Goal: Entertainment & Leisure: Browse casually

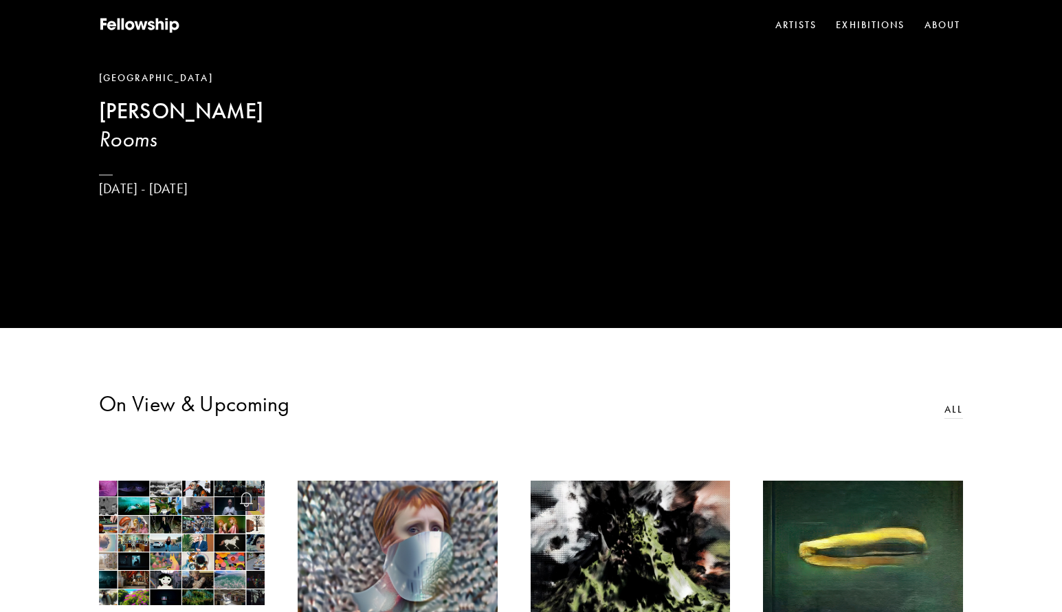
scroll to position [275, 0]
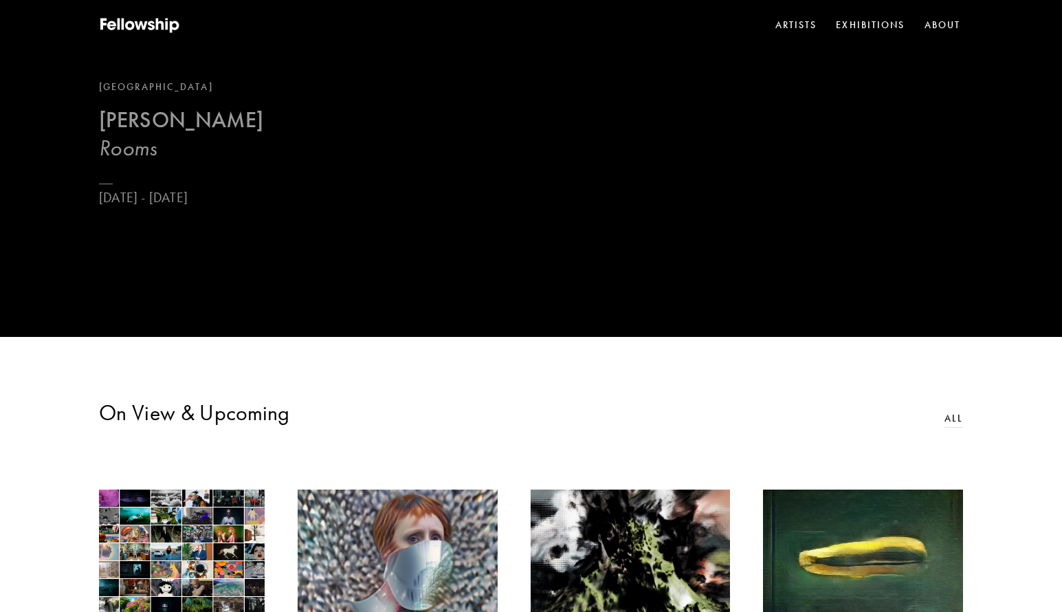
click at [146, 173] on link "London [PERSON_NAME] Rooms [DATE] - [DATE]" at bounding box center [181, 143] width 164 height 127
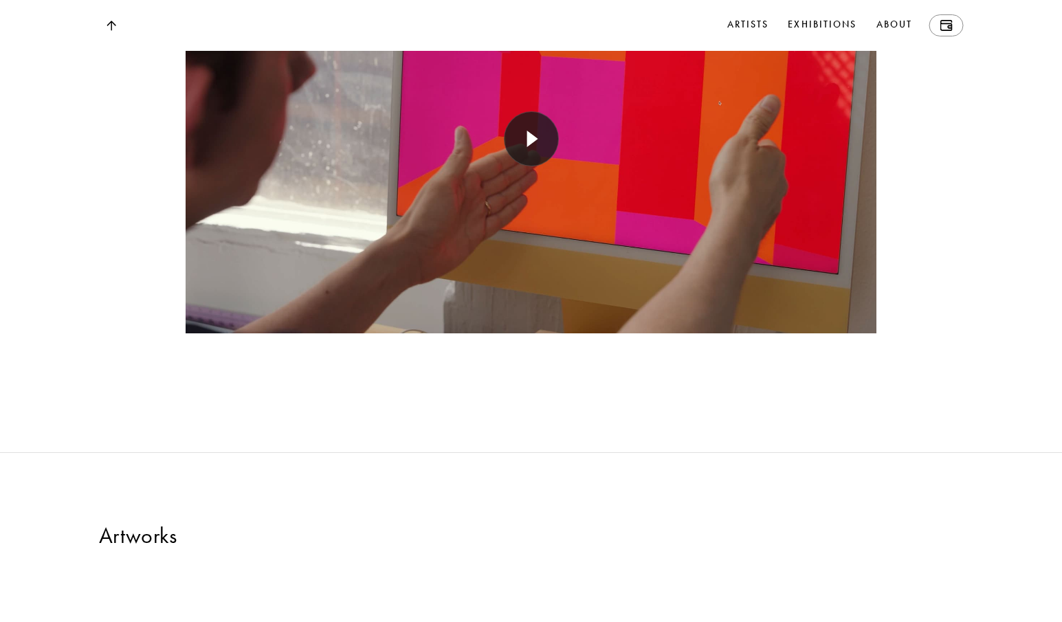
scroll to position [2750, 0]
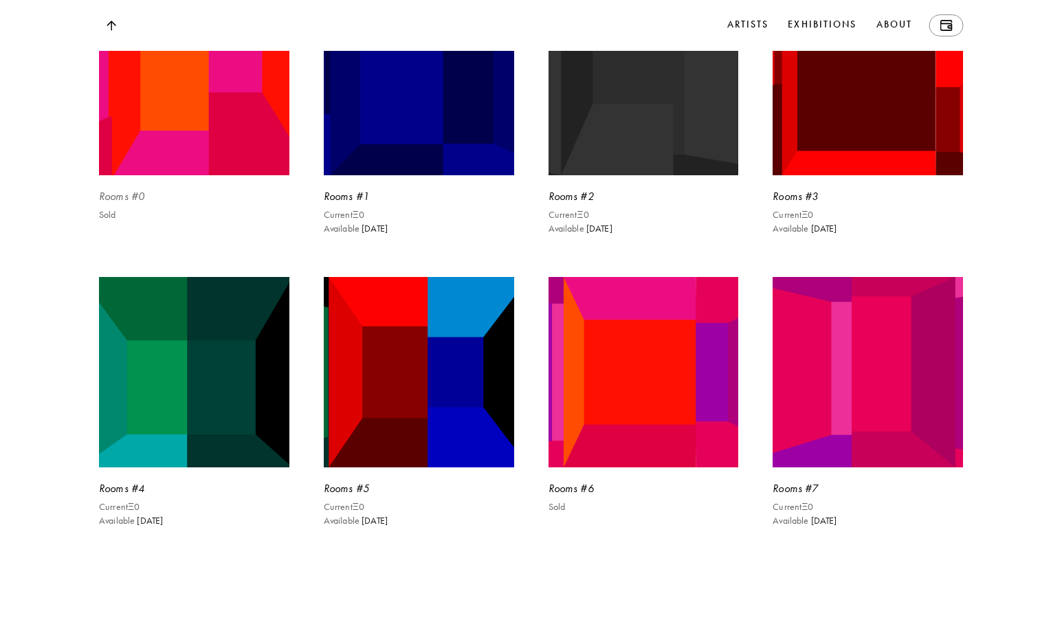
click at [202, 178] on img at bounding box center [194, 80] width 196 height 196
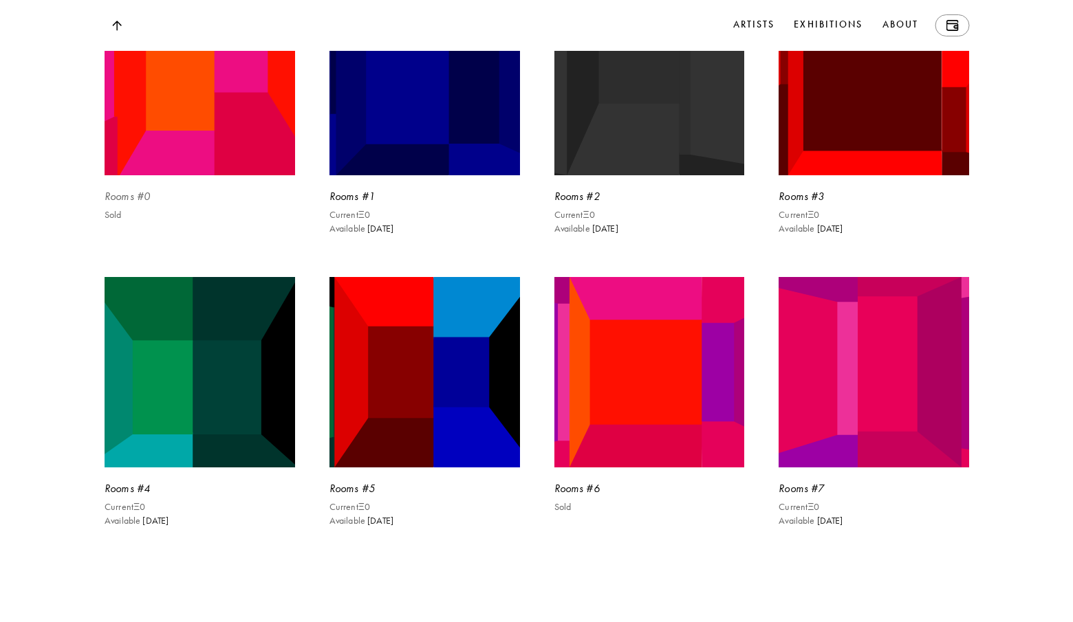
scroll to position [2868, 0]
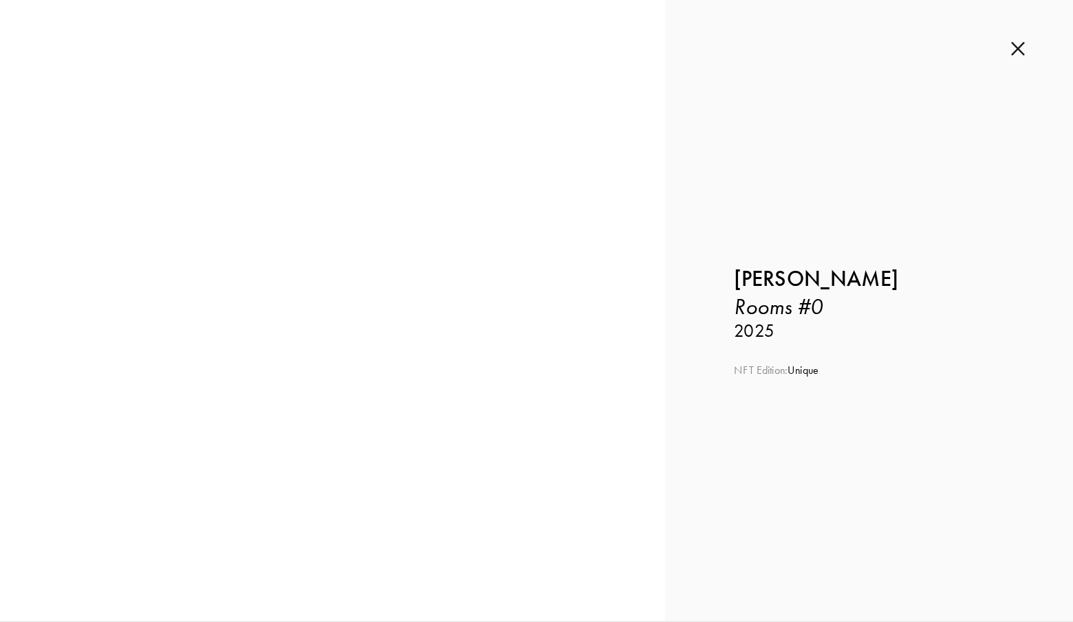
drag, startPoint x: 383, startPoint y: 351, endPoint x: 263, endPoint y: 375, distance: 122.6
click at [266, 374] on div at bounding box center [332, 311] width 527 height 356
click at [263, 375] on div at bounding box center [536, 311] width 1073 height 622
click at [263, 375] on div at bounding box center [332, 311] width 527 height 356
click at [373, 328] on div at bounding box center [536, 311] width 1073 height 622
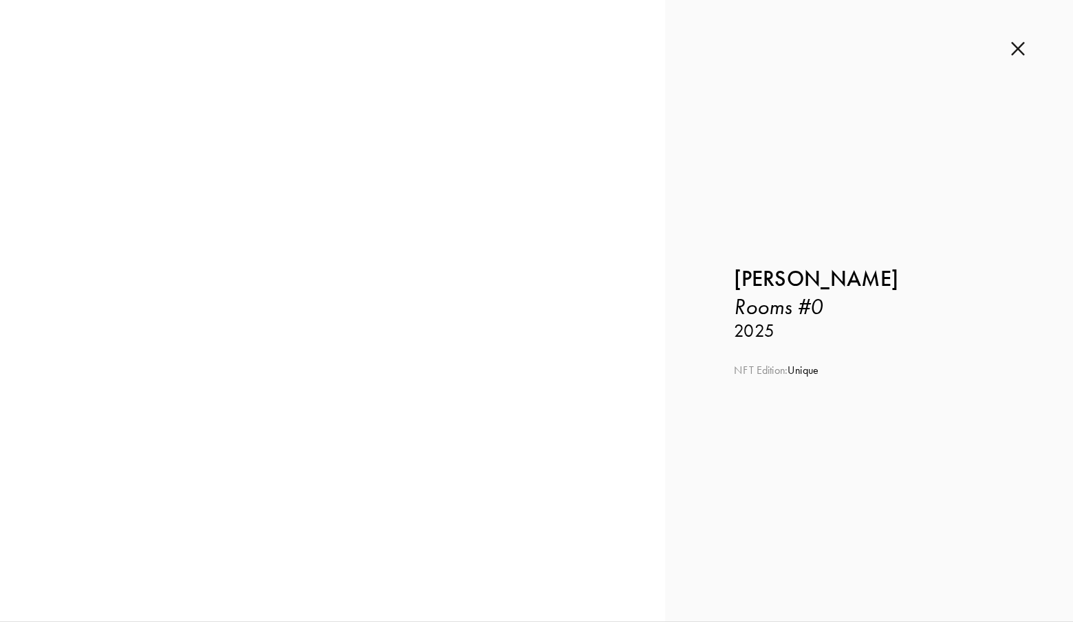
click at [1022, 47] on img at bounding box center [1018, 48] width 14 height 15
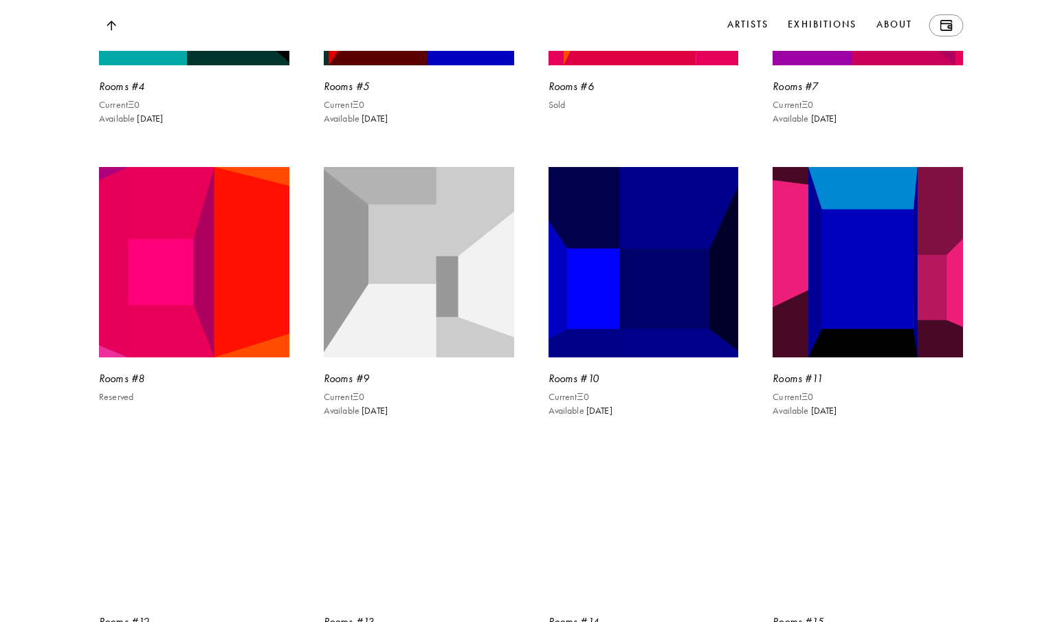
scroll to position [3300, 0]
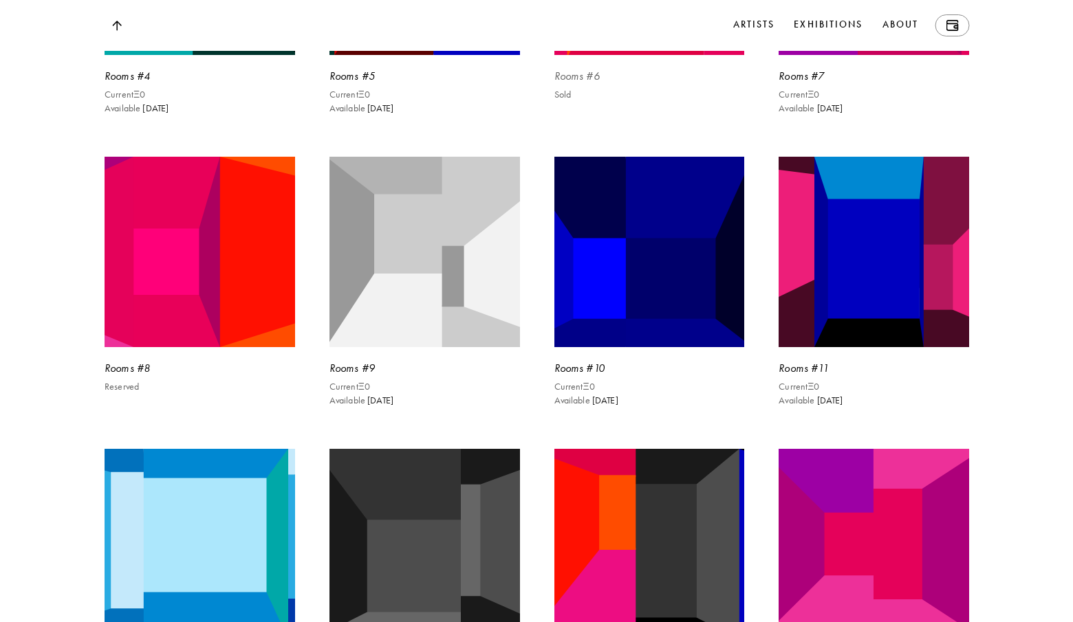
scroll to position [3288, 0]
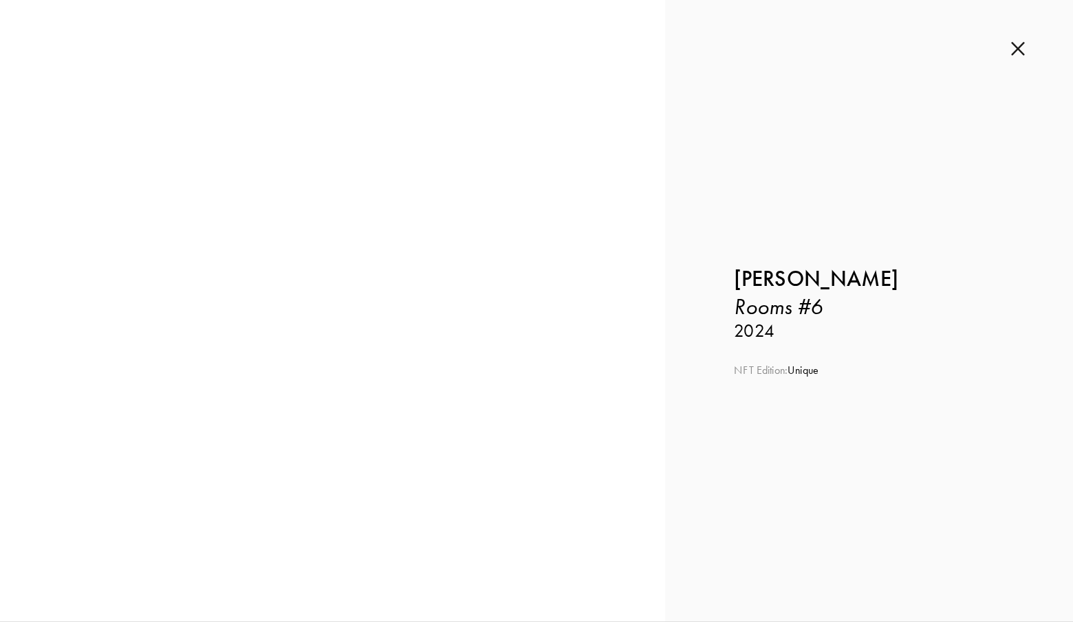
click at [1024, 52] on img at bounding box center [1018, 48] width 14 height 15
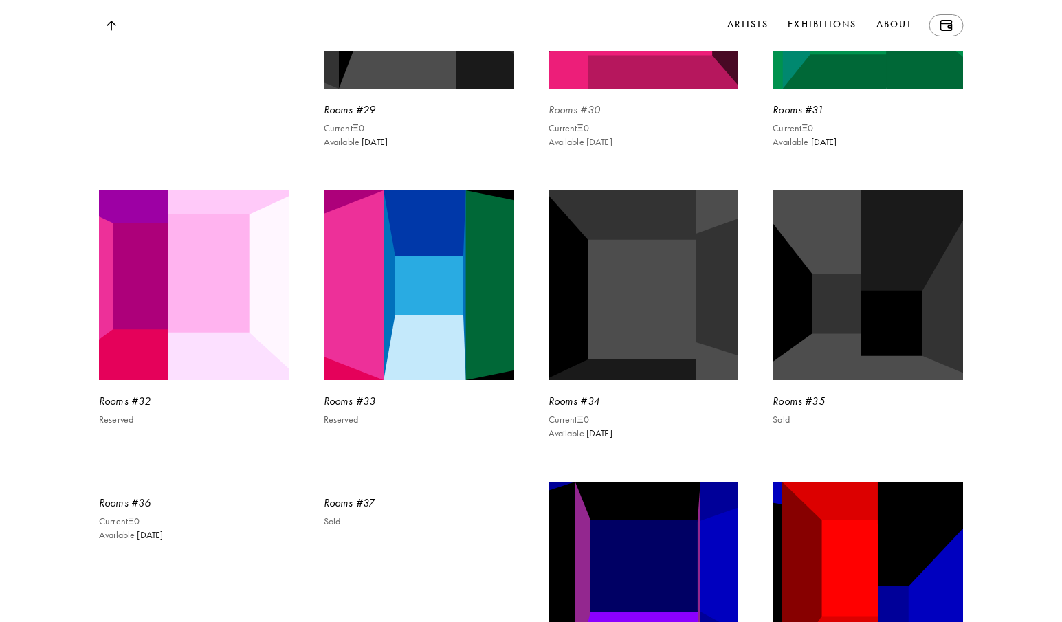
scroll to position [5500, 0]
